Goal: Task Accomplishment & Management: Manage account settings

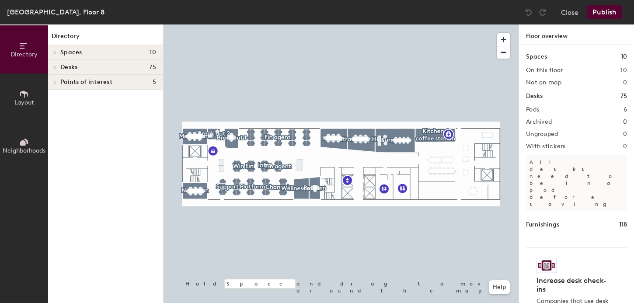
click at [301, 25] on div at bounding box center [341, 25] width 355 height 0
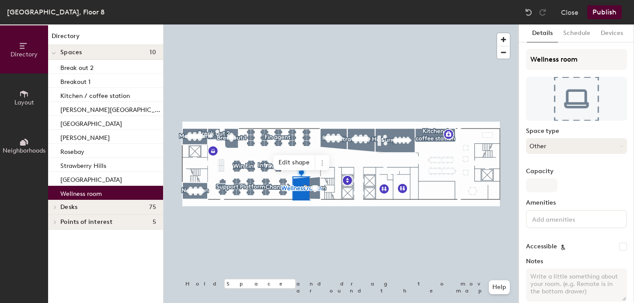
click at [563, 147] on button "Other" at bounding box center [576, 146] width 101 height 16
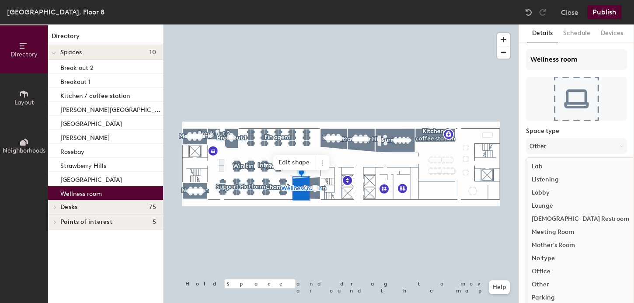
scroll to position [196, 0]
click at [543, 249] on div "Office" at bounding box center [581, 247] width 108 height 13
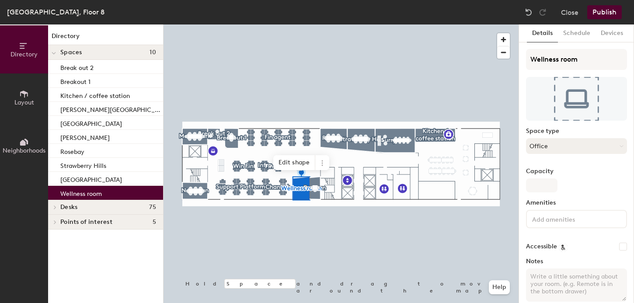
click at [544, 147] on button "Office" at bounding box center [576, 146] width 101 height 16
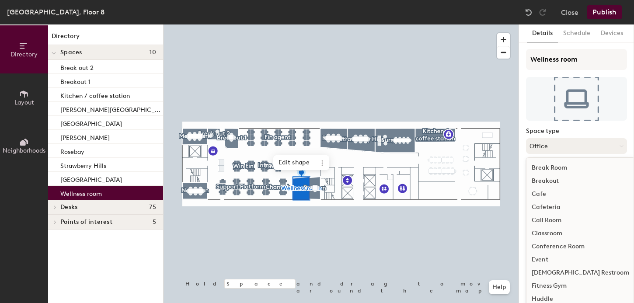
click at [544, 147] on button "Office" at bounding box center [576, 146] width 101 height 16
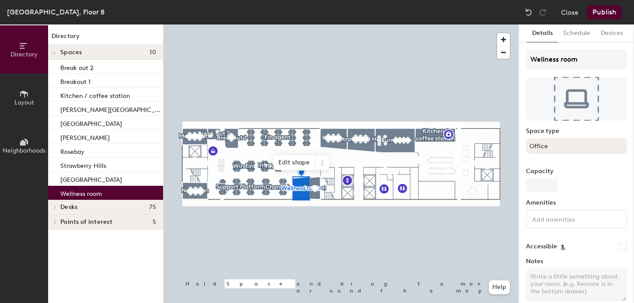
click at [544, 140] on button "Office" at bounding box center [576, 146] width 101 height 16
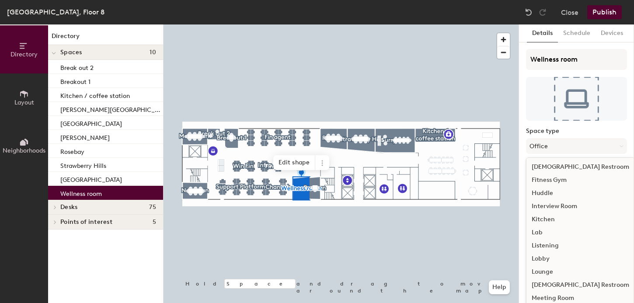
scroll to position [177, 0]
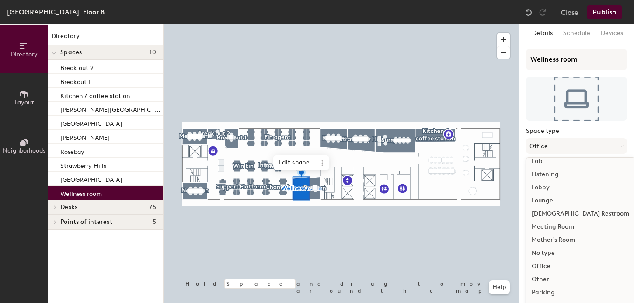
click at [545, 280] on div "Other" at bounding box center [581, 279] width 108 height 13
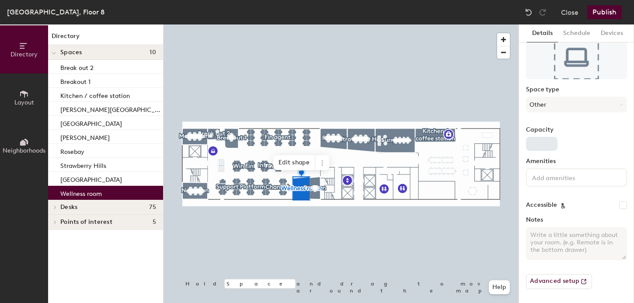
scroll to position [0, 0]
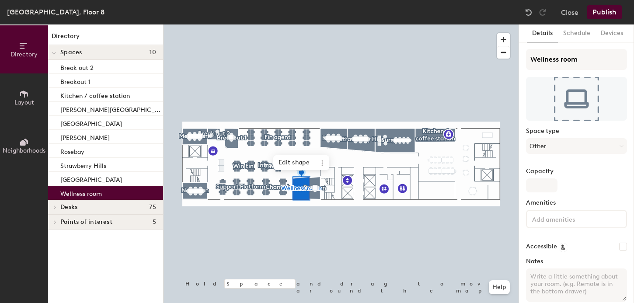
click at [603, 14] on button "Publish" at bounding box center [605, 12] width 35 height 14
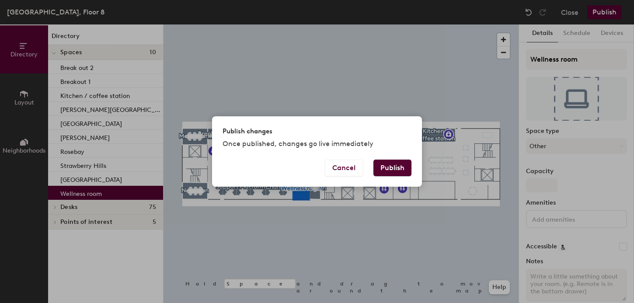
click at [395, 168] on button "Publish" at bounding box center [393, 168] width 38 height 17
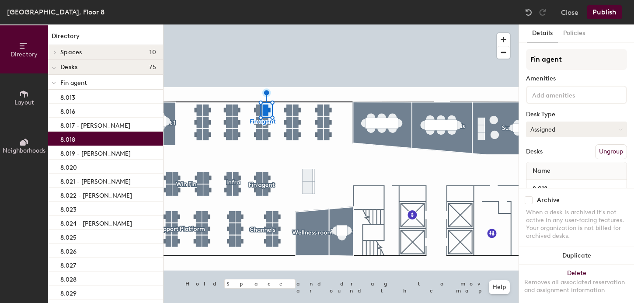
scroll to position [22, 0]
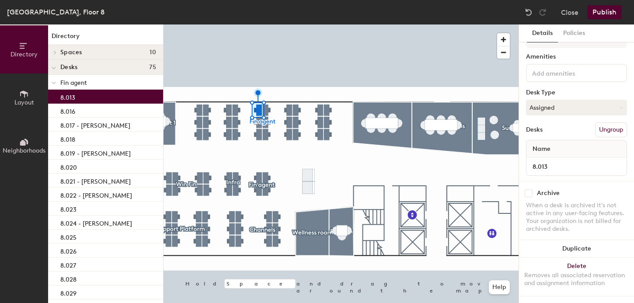
click at [235, 25] on div at bounding box center [341, 25] width 355 height 0
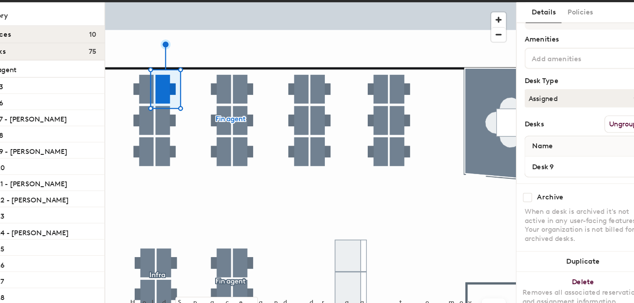
click at [264, 25] on div at bounding box center [341, 25] width 355 height 0
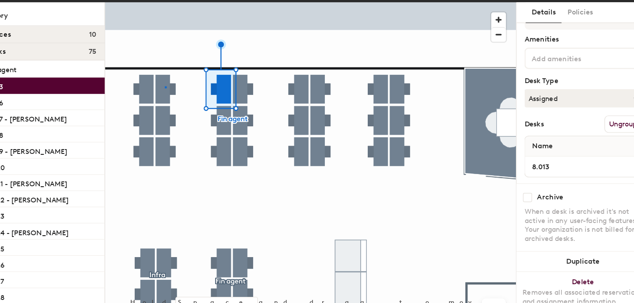
click at [215, 25] on div at bounding box center [341, 25] width 355 height 0
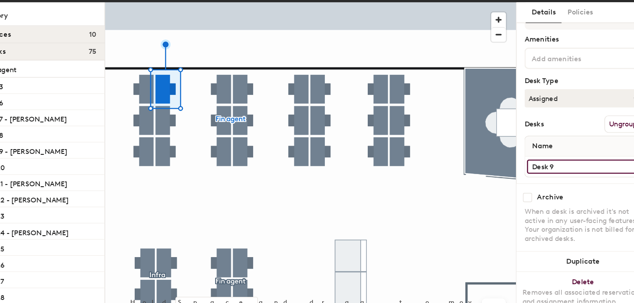
click at [544, 166] on input "Desk 9" at bounding box center [577, 167] width 97 height 12
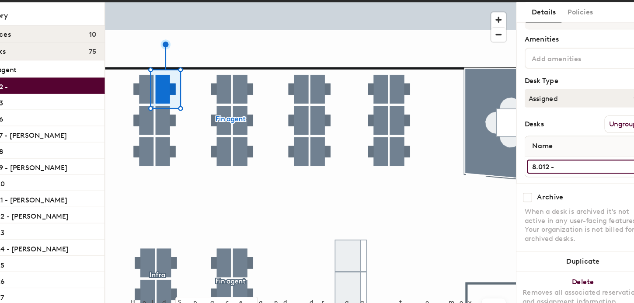
paste input "[PERSON_NAME]"
type input "8.012 - [PERSON_NAME]"
click at [212, 25] on div at bounding box center [341, 25] width 355 height 0
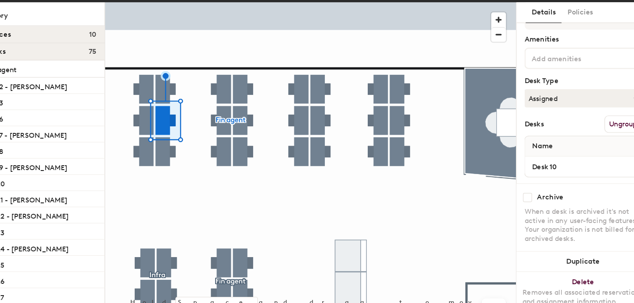
click at [260, 25] on div at bounding box center [341, 25] width 355 height 0
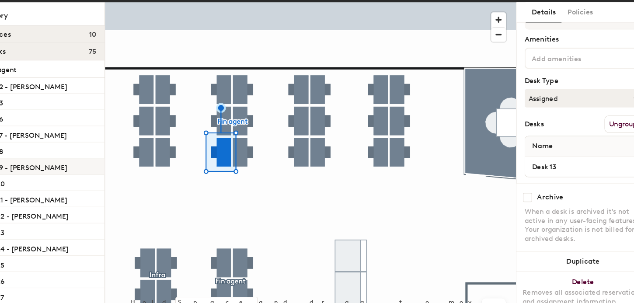
click at [104, 166] on p "8.019 - [PERSON_NAME]" at bounding box center [95, 166] width 70 height 10
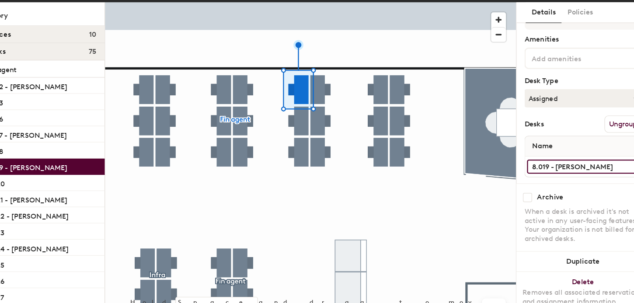
click at [595, 169] on input "8.019 - [PERSON_NAME]" at bounding box center [577, 167] width 97 height 12
click at [587, 167] on input "8.019 - [PERSON_NAME]" at bounding box center [577, 167] width 97 height 12
click at [578, 167] on input "8.019 - [PERSON_NAME]" at bounding box center [577, 167] width 97 height 12
drag, startPoint x: 585, startPoint y: 167, endPoint x: 554, endPoint y: 167, distance: 30.6
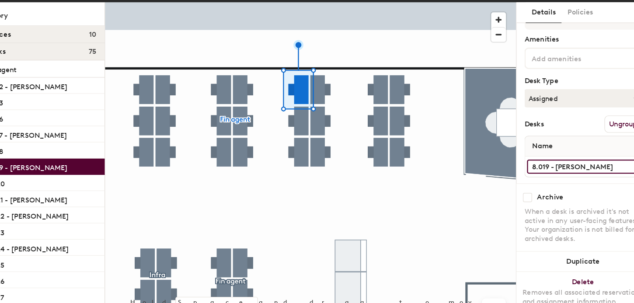
click at [554, 167] on input "8.019 - [PERSON_NAME]" at bounding box center [577, 167] width 97 height 12
type input "8.019"
click at [284, 25] on div at bounding box center [341, 25] width 355 height 0
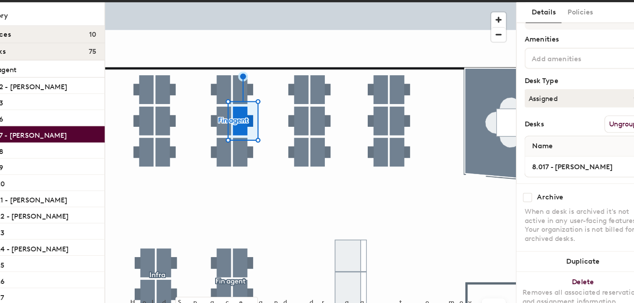
click at [261, 25] on div at bounding box center [341, 25] width 355 height 0
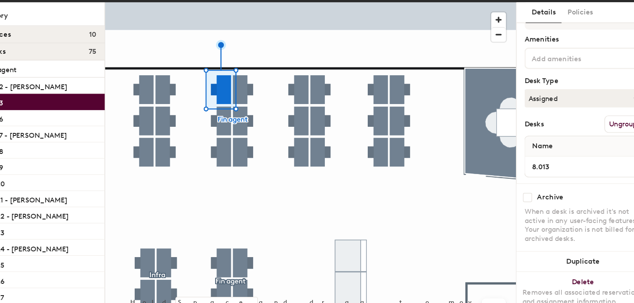
click at [210, 25] on div at bounding box center [341, 25] width 355 height 0
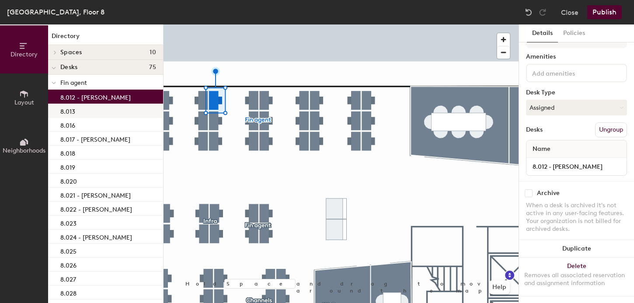
click at [99, 115] on div "8.013" at bounding box center [105, 111] width 115 height 14
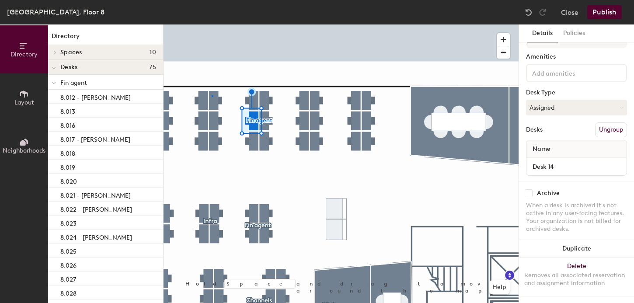
click at [212, 25] on div at bounding box center [341, 25] width 355 height 0
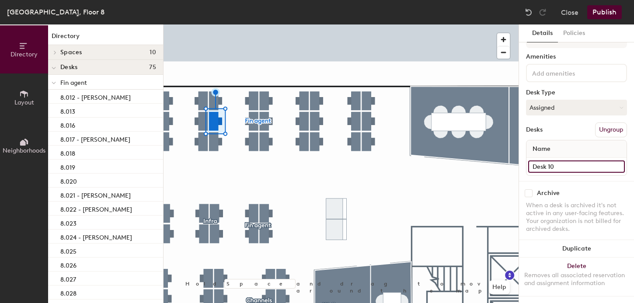
click at [551, 164] on input "Desk 10" at bounding box center [577, 167] width 97 height 12
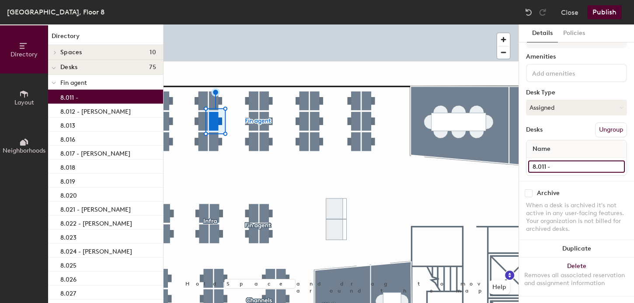
paste input "[PERSON_NAME]"
type input "8.011 - [PERSON_NAME]"
click at [212, 25] on div at bounding box center [341, 25] width 355 height 0
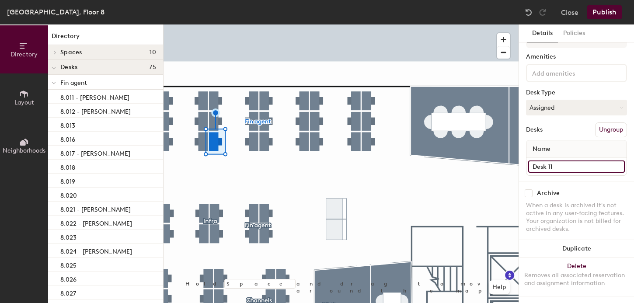
click at [541, 167] on input "Desk 11" at bounding box center [577, 167] width 97 height 12
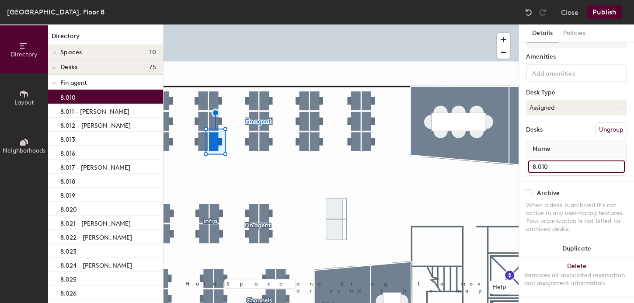
type input "8.010"
click at [201, 25] on div at bounding box center [341, 25] width 355 height 0
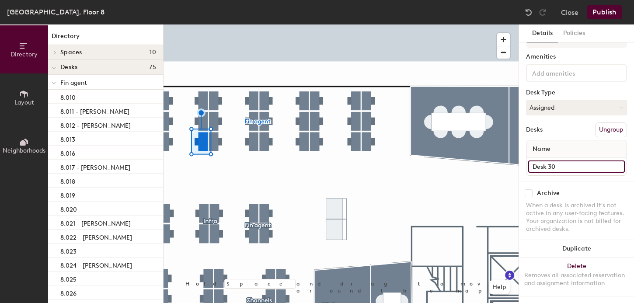
click at [547, 162] on input "Desk 30" at bounding box center [577, 167] width 97 height 12
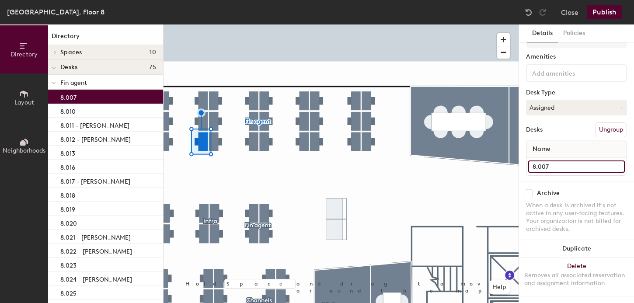
type input "8.007"
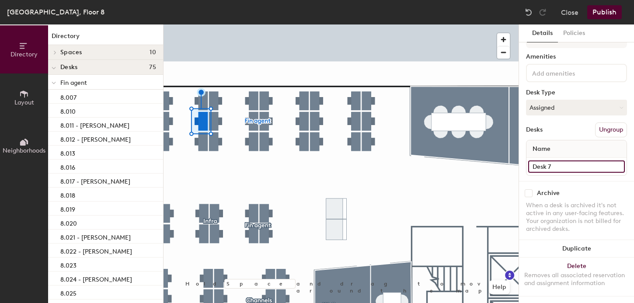
click at [541, 165] on input "Desk 7" at bounding box center [577, 167] width 97 height 12
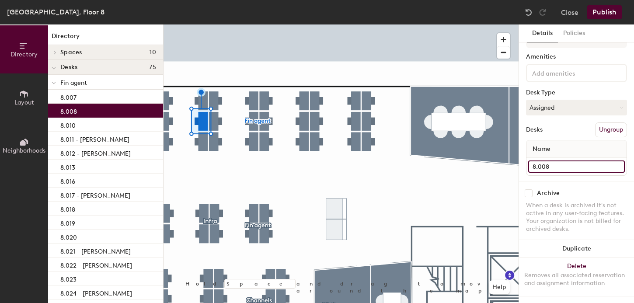
type input "8.008"
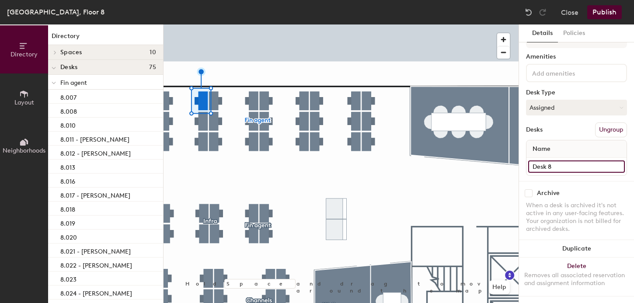
click at [546, 161] on input "Desk 8" at bounding box center [577, 167] width 97 height 12
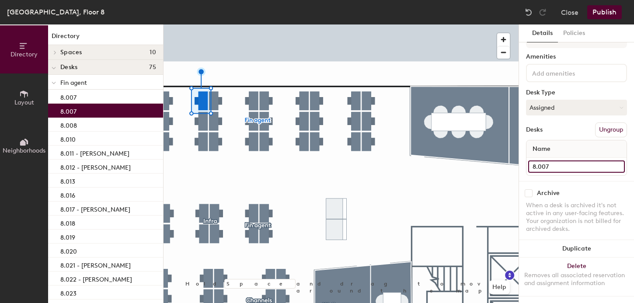
type input "8.007"
click at [551, 168] on input "8.007" at bounding box center [577, 167] width 97 height 12
click at [551, 166] on input "8.007" at bounding box center [577, 167] width 97 height 12
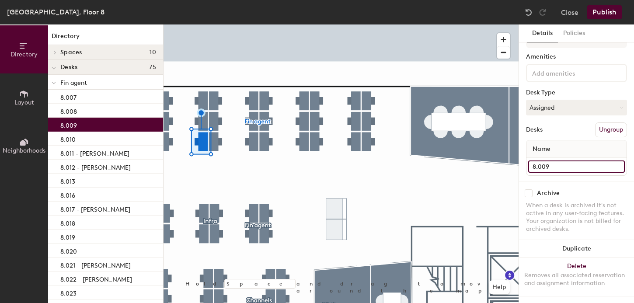
type input "8.009"
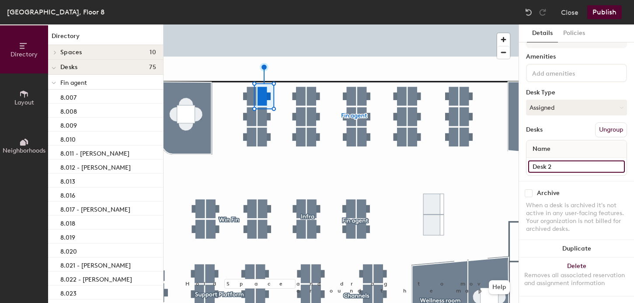
click at [546, 163] on input "Desk 2" at bounding box center [577, 167] width 97 height 12
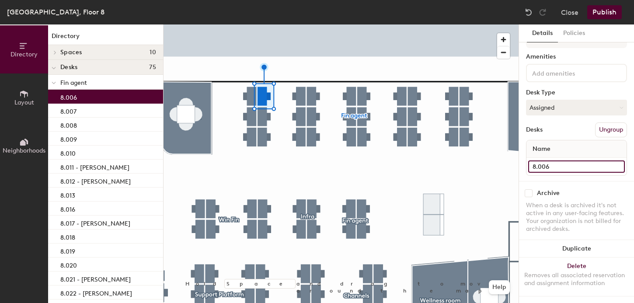
type input "8.006"
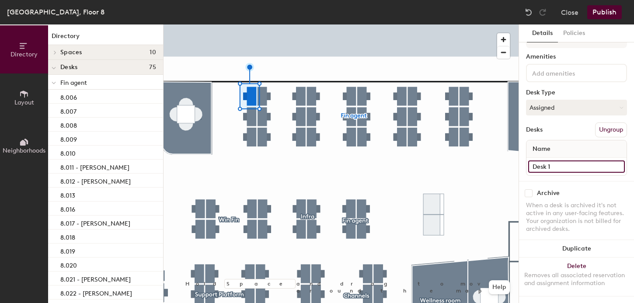
click at [548, 165] on input "Desk 1" at bounding box center [577, 167] width 97 height 12
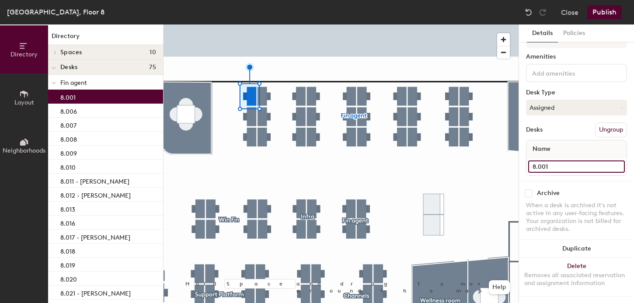
type input "8.001"
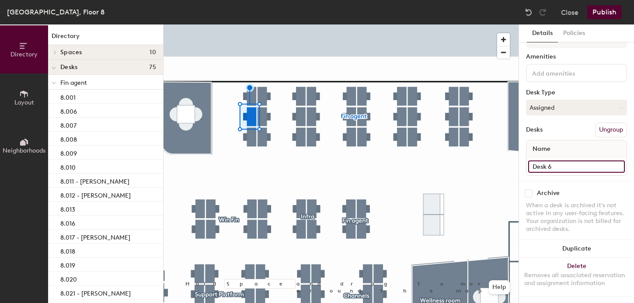
click at [544, 167] on input "Desk 6" at bounding box center [577, 167] width 97 height 12
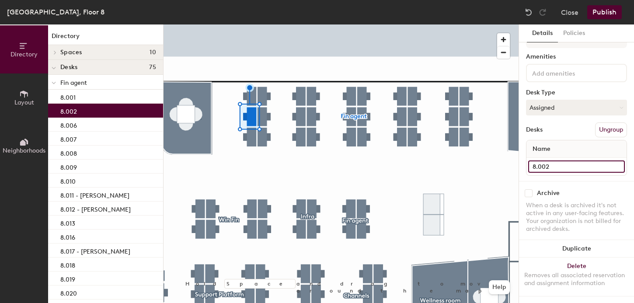
type input "8.002"
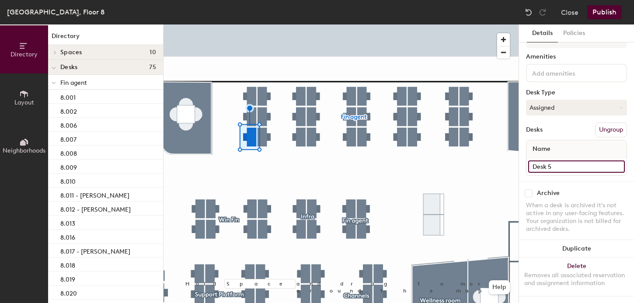
click at [542, 164] on input "Desk 5" at bounding box center [577, 167] width 97 height 12
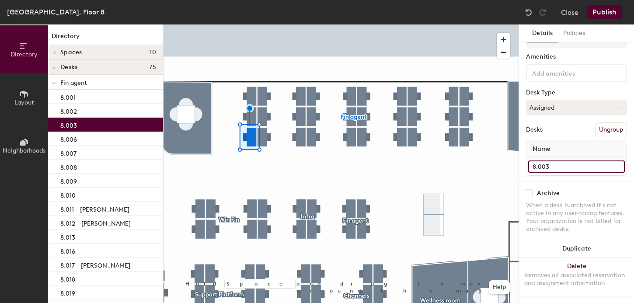
type input "8.003"
click at [262, 25] on div at bounding box center [341, 25] width 355 height 0
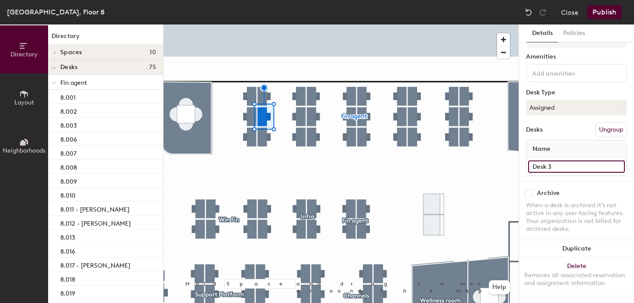
click at [538, 164] on input "Desk 3" at bounding box center [577, 167] width 97 height 12
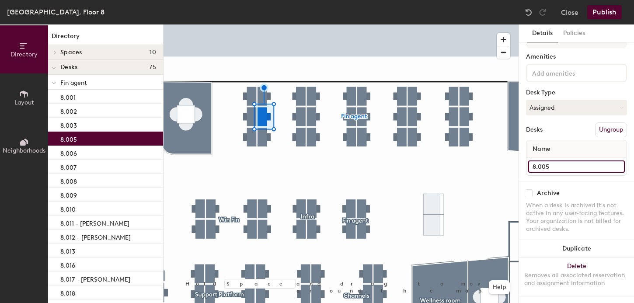
type input "8.005"
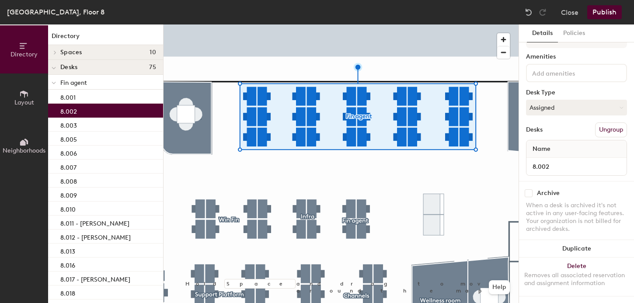
click at [263, 25] on div at bounding box center [341, 25] width 355 height 0
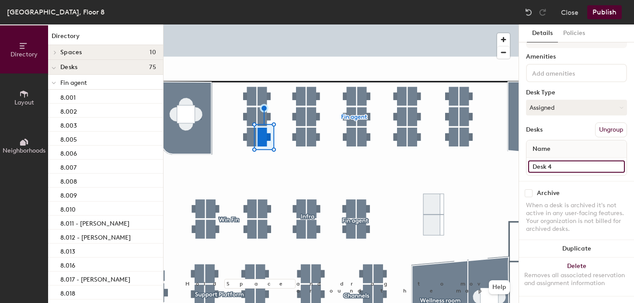
click at [543, 166] on input "Desk 4" at bounding box center [577, 167] width 97 height 12
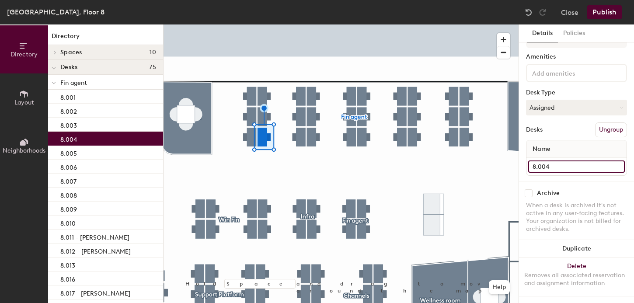
type input "8.004"
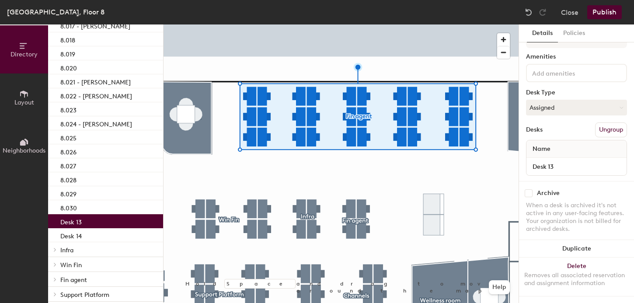
click at [81, 221] on div "Desk 13" at bounding box center [105, 221] width 115 height 14
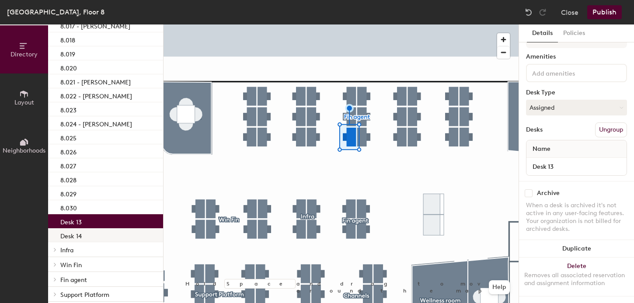
click at [79, 234] on p "Desk 14" at bounding box center [70, 235] width 21 height 10
click at [70, 216] on div "Desk 13" at bounding box center [105, 221] width 115 height 14
click at [555, 169] on input "Desk 13" at bounding box center [577, 167] width 97 height 12
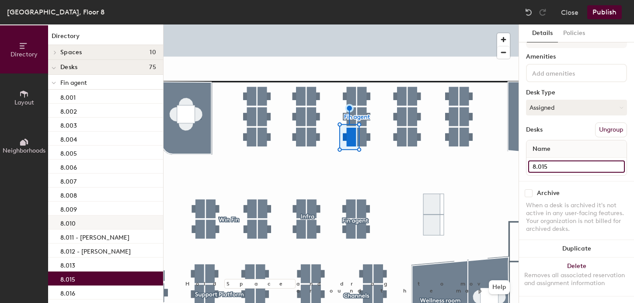
type input "8.015"
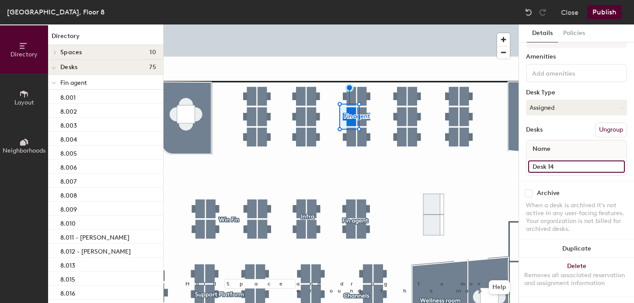
click at [535, 165] on input "Desk 14" at bounding box center [577, 167] width 97 height 12
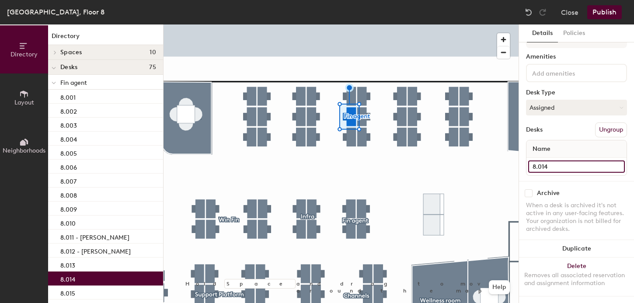
type input "8.014"
click at [351, 25] on div at bounding box center [341, 25] width 355 height 0
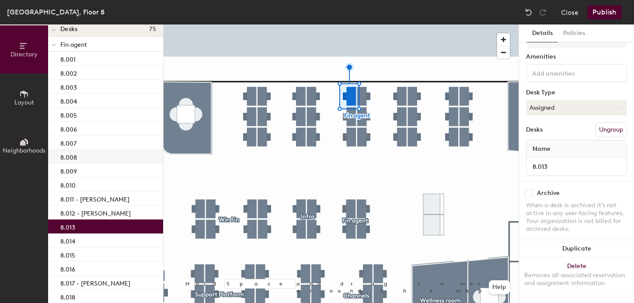
scroll to position [14, 0]
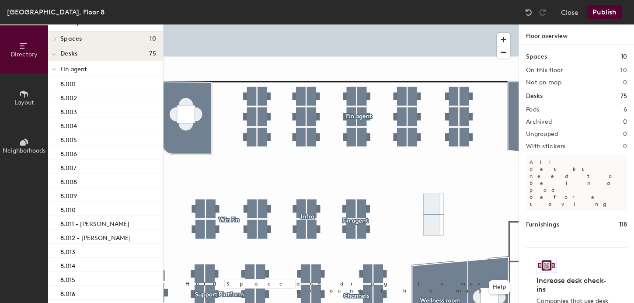
click at [611, 12] on button "Publish" at bounding box center [605, 12] width 35 height 14
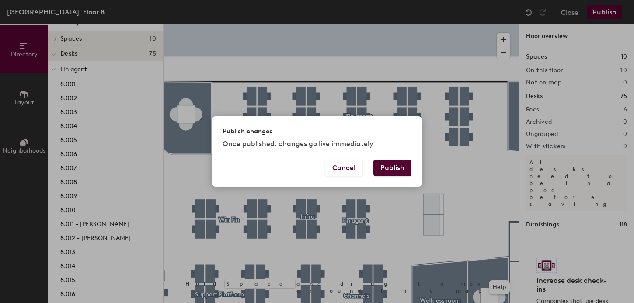
click at [399, 162] on button "Publish" at bounding box center [393, 168] width 38 height 17
